Goal: Task Accomplishment & Management: Manage account settings

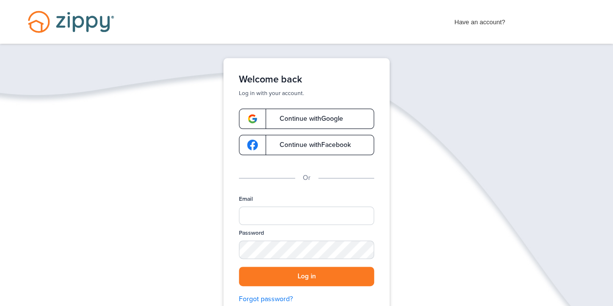
click at [281, 191] on div "Welcome back Log in with your account. Continue with Google Continue with Faceb…" at bounding box center [306, 192] width 166 height 269
click at [274, 213] on input "Email" at bounding box center [306, 215] width 135 height 18
type input "*"
drag, startPoint x: 274, startPoint y: 213, endPoint x: 341, endPoint y: 238, distance: 71.9
click at [341, 238] on div "**********" at bounding box center [306, 253] width 135 height 117
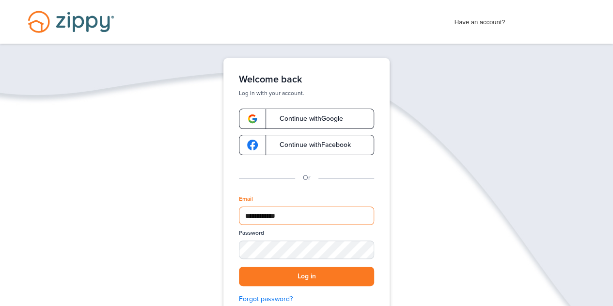
type input "**********"
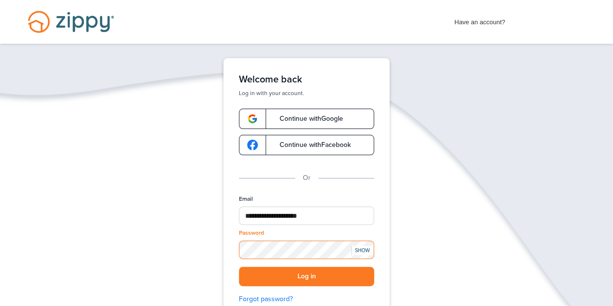
click at [239, 266] on button "Log in" at bounding box center [306, 276] width 135 height 20
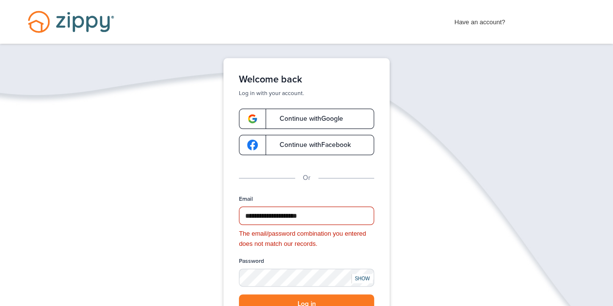
click at [359, 278] on div "SHOW" at bounding box center [361, 278] width 21 height 9
click at [290, 296] on button "Log in" at bounding box center [306, 304] width 135 height 20
click at [300, 303] on button "Log in" at bounding box center [306, 304] width 135 height 20
click at [304, 300] on button "Log in" at bounding box center [306, 304] width 135 height 20
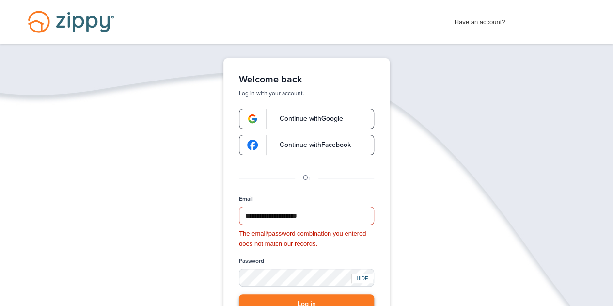
click at [304, 300] on button "Log in" at bounding box center [306, 304] width 135 height 20
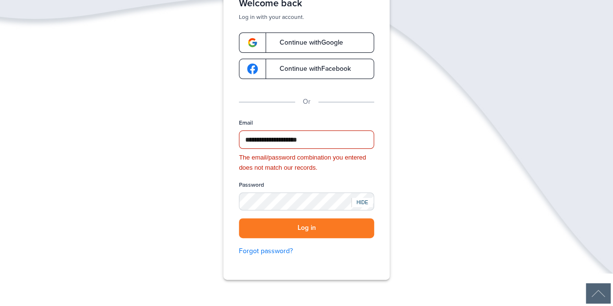
scroll to position [86, 0]
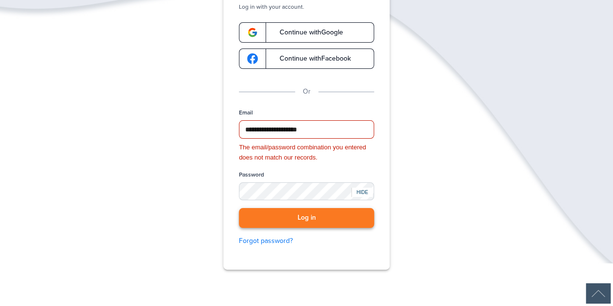
click at [300, 218] on button "Log in" at bounding box center [306, 218] width 135 height 20
click at [336, 223] on div "**********" at bounding box center [306, 180] width 135 height 145
click at [305, 217] on button "Log in" at bounding box center [306, 218] width 135 height 20
click at [305, 215] on button "Log in" at bounding box center [306, 218] width 135 height 20
click at [273, 241] on link "Forgot password?" at bounding box center [306, 240] width 135 height 11
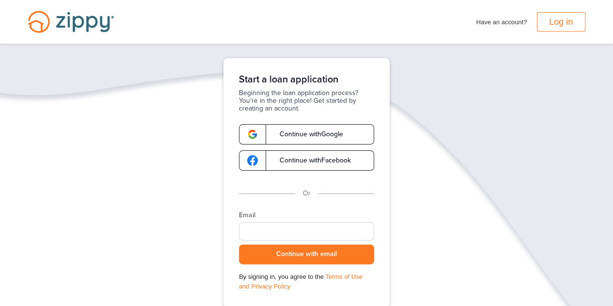
click at [327, 136] on span "Continue with Google" at bounding box center [306, 134] width 73 height 7
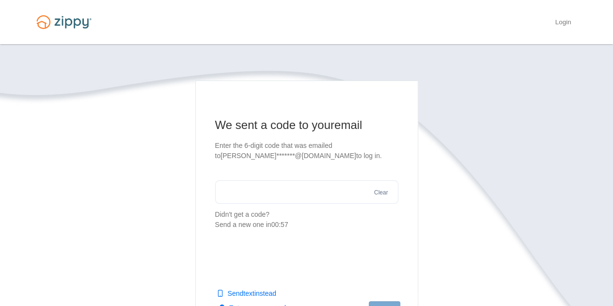
click at [252, 196] on input "text" at bounding box center [306, 191] width 183 height 23
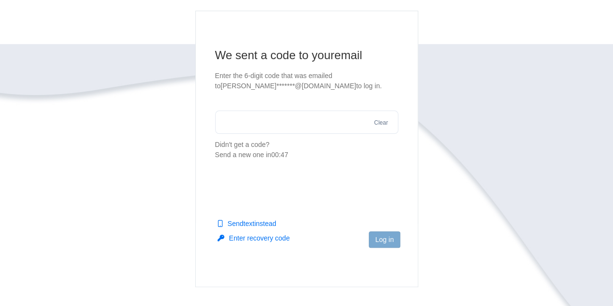
scroll to position [70, 0]
click at [300, 124] on input "text" at bounding box center [306, 121] width 183 height 23
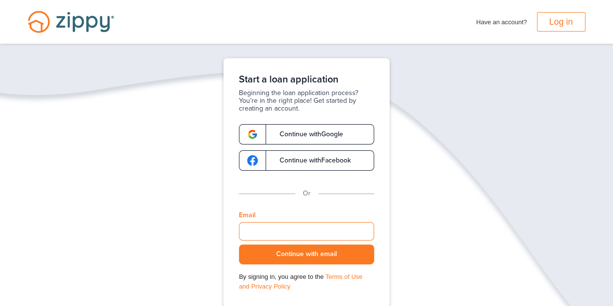
click at [260, 231] on input "Email" at bounding box center [306, 231] width 135 height 18
click at [239, 244] on button "Continue with email" at bounding box center [306, 254] width 135 height 20
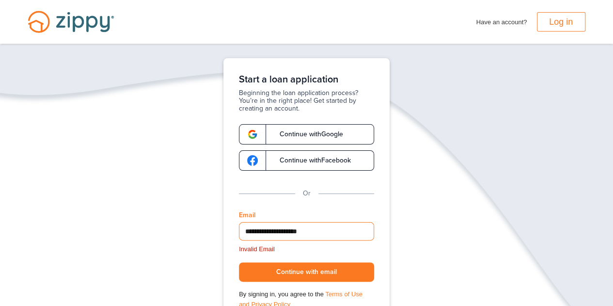
click at [304, 231] on input "**********" at bounding box center [306, 231] width 135 height 18
type input "**********"
click at [298, 268] on button "Continue with email" at bounding box center [306, 272] width 135 height 20
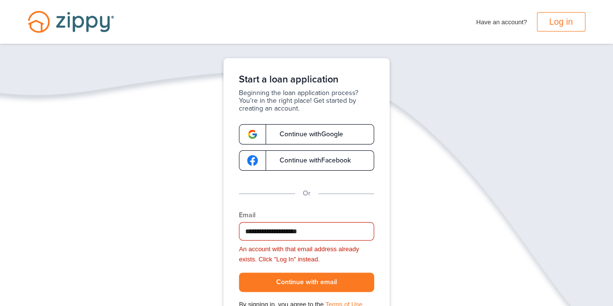
click at [302, 137] on span "Continue with Google" at bounding box center [306, 134] width 73 height 7
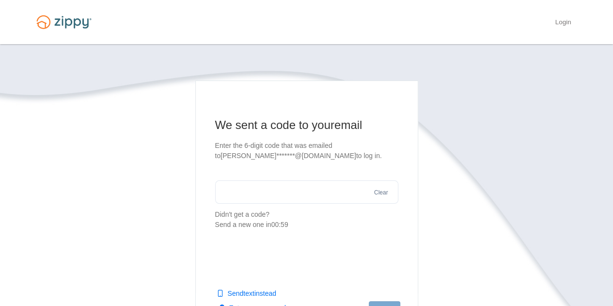
click at [250, 188] on input "text" at bounding box center [306, 191] width 183 height 23
type input "******"
click at [384, 302] on button "Log in" at bounding box center [383, 309] width 31 height 16
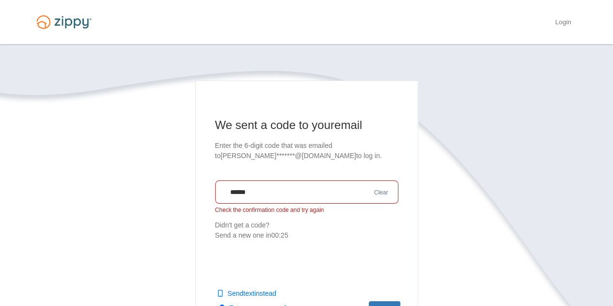
click at [377, 195] on button "Clear" at bounding box center [381, 192] width 20 height 9
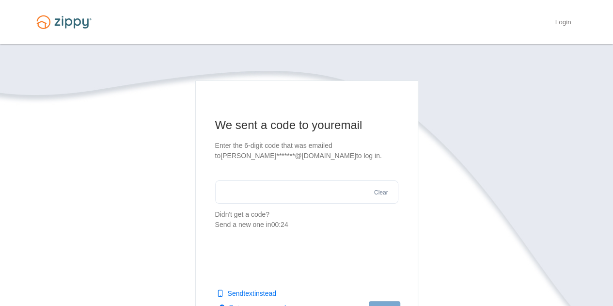
click at [226, 194] on input "text" at bounding box center [306, 191] width 183 height 23
type input "******"
click at [395, 304] on button "Log in" at bounding box center [383, 309] width 31 height 16
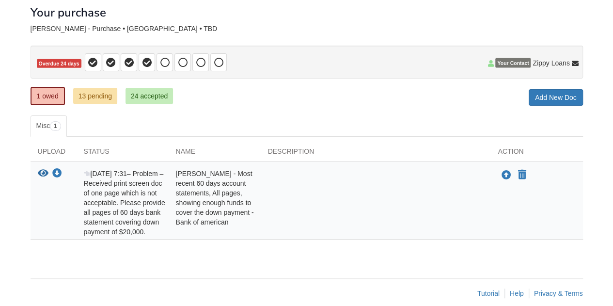
scroll to position [61, 0]
